Goal: Transaction & Acquisition: Purchase product/service

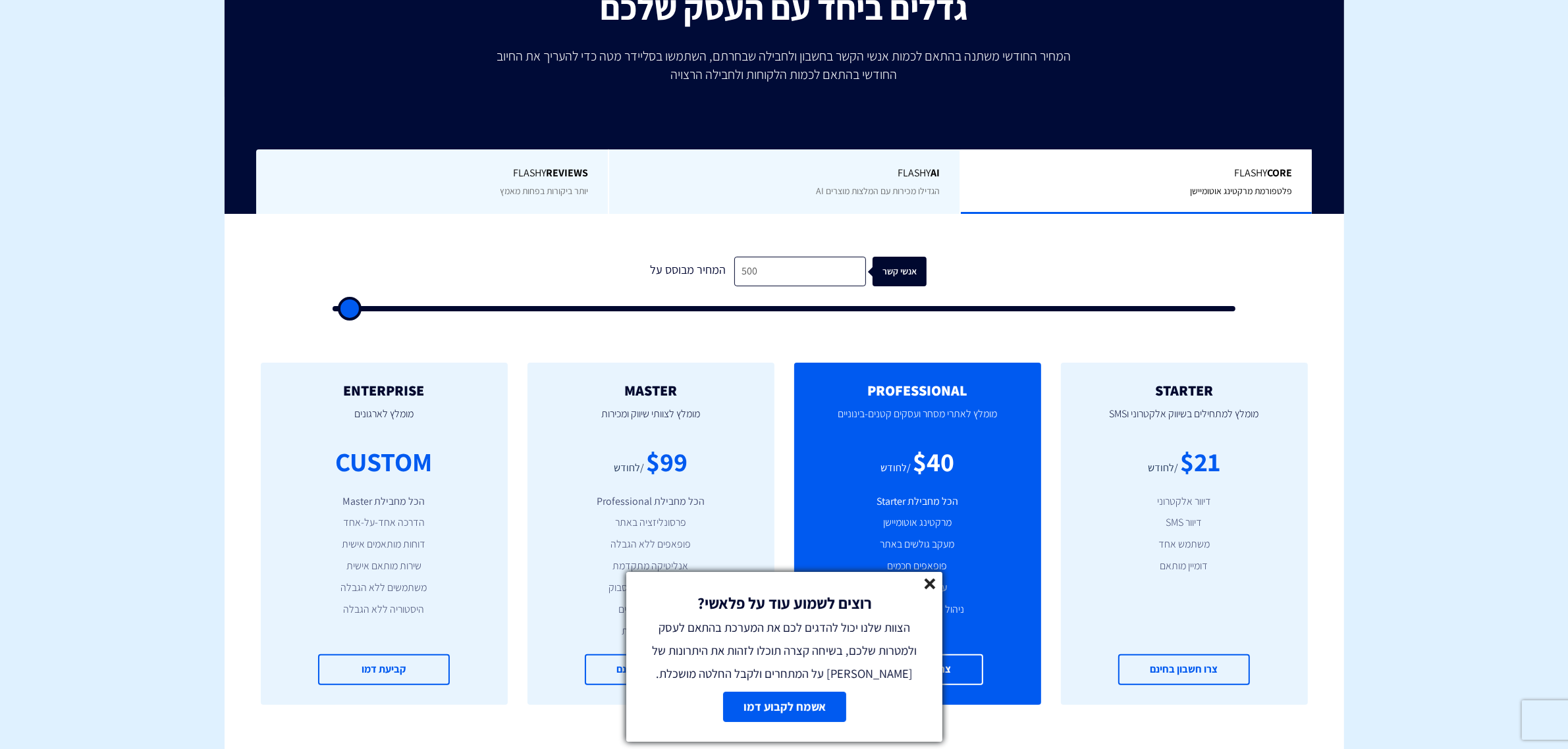
scroll to position [247, 0]
click at [766, 267] on input "500" at bounding box center [800, 272] width 132 height 30
type input "2"
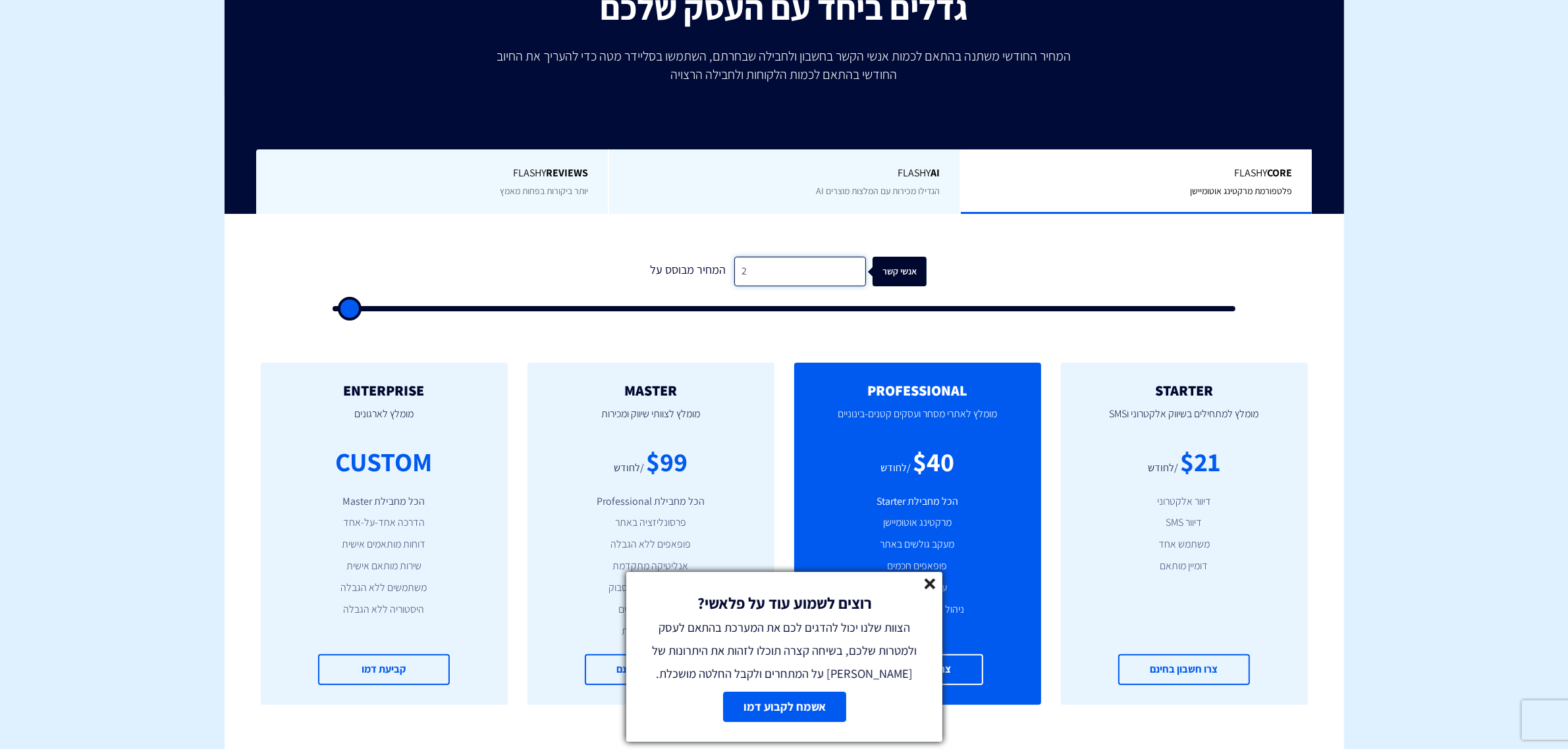
type input "500"
type input "22"
type input "500"
type input "220"
type input "500"
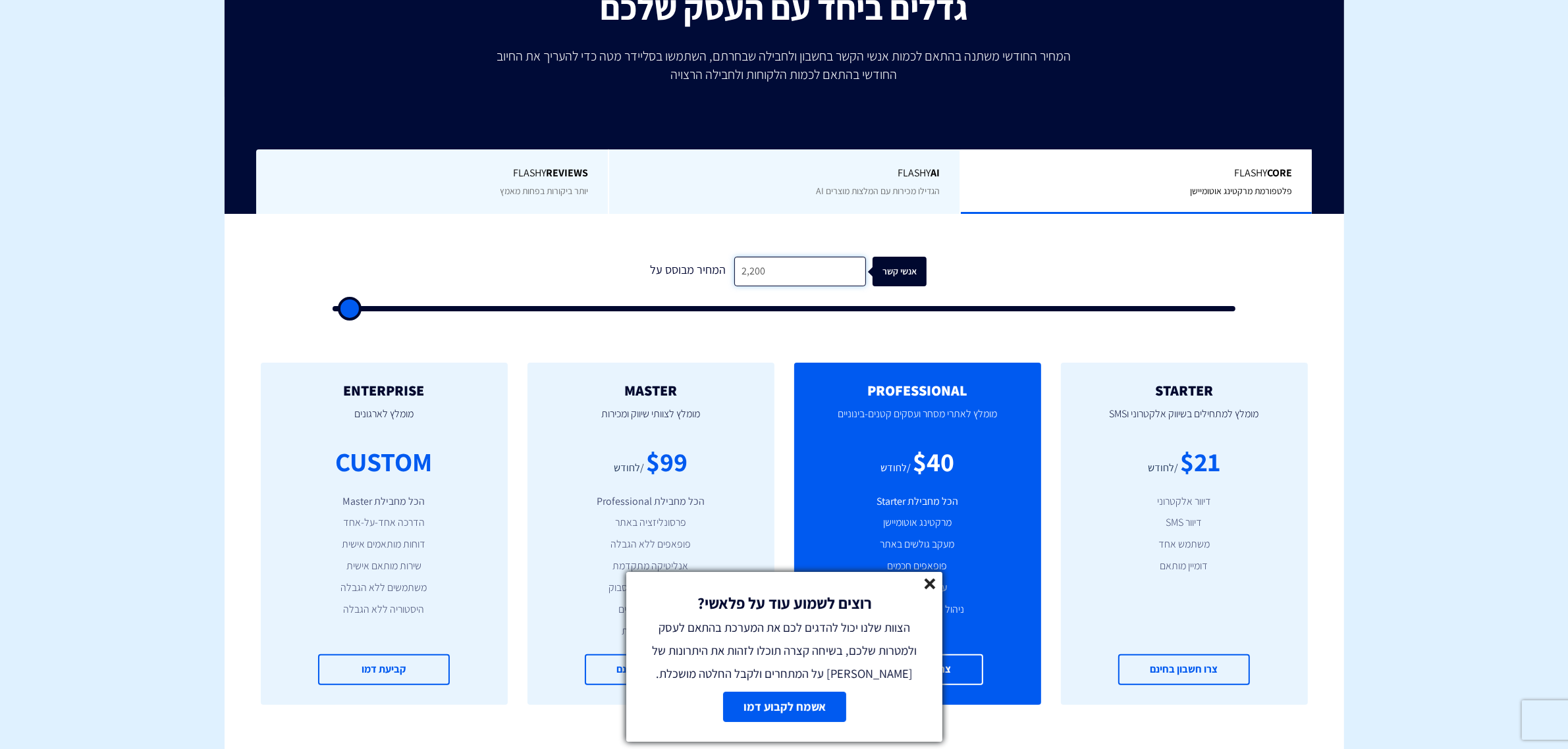
type input "22,000"
type input "22000"
type input "22,000"
